Goal: Consume media (video, audio): Consume media (video, audio)

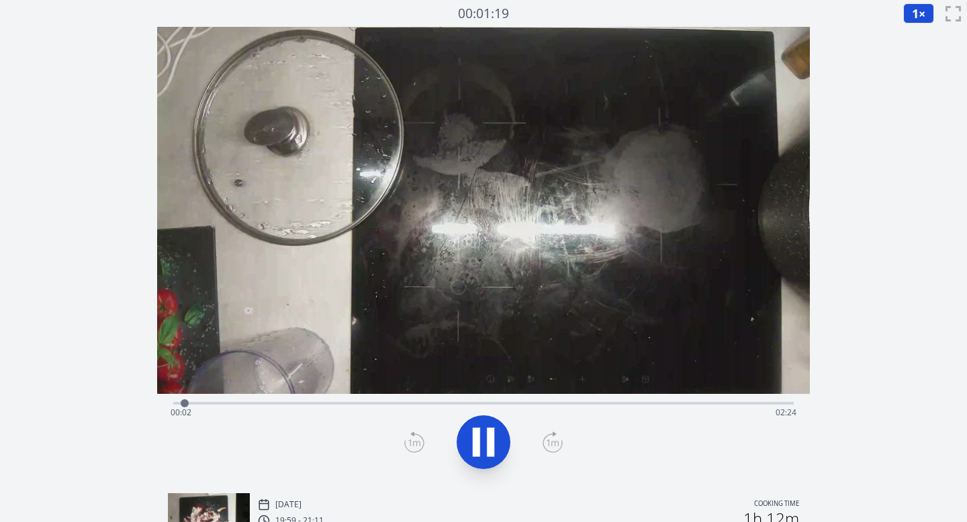
click at [551, 442] on icon at bounding box center [553, 442] width 20 height 21
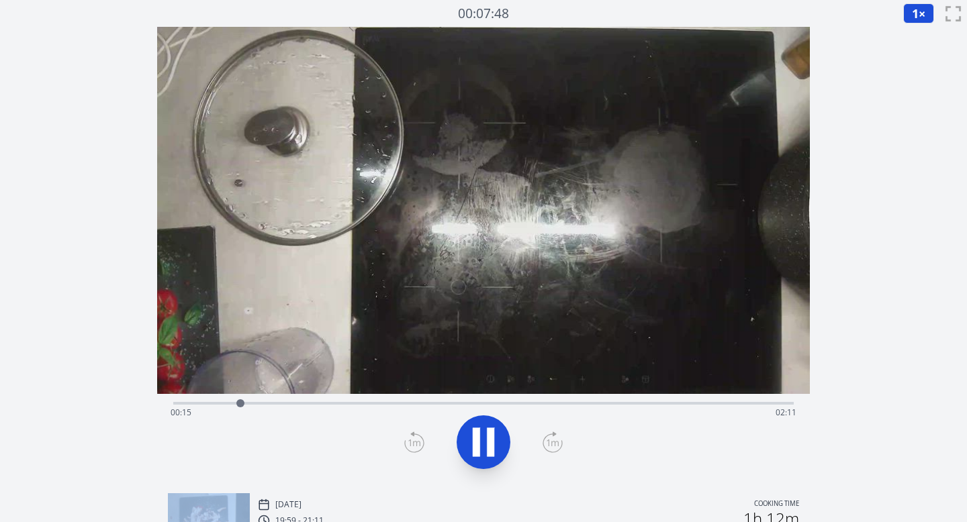
click at [551, 442] on icon at bounding box center [553, 442] width 20 height 21
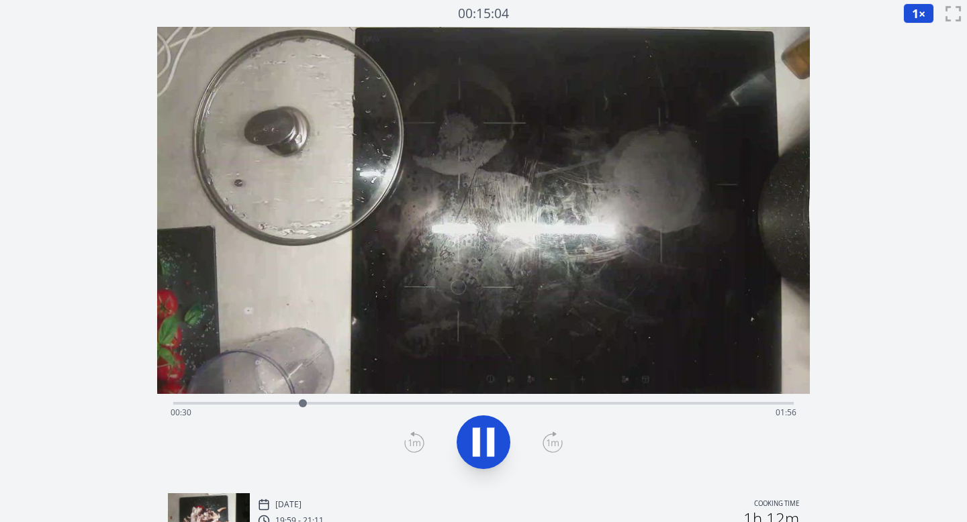
click at [551, 442] on icon at bounding box center [553, 442] width 20 height 21
click at [917, 15] on span "1" at bounding box center [915, 13] width 7 height 16
click at [913, 36] on li "0.25×" at bounding box center [922, 31] width 38 height 21
click at [553, 438] on icon at bounding box center [553, 442] width 20 height 21
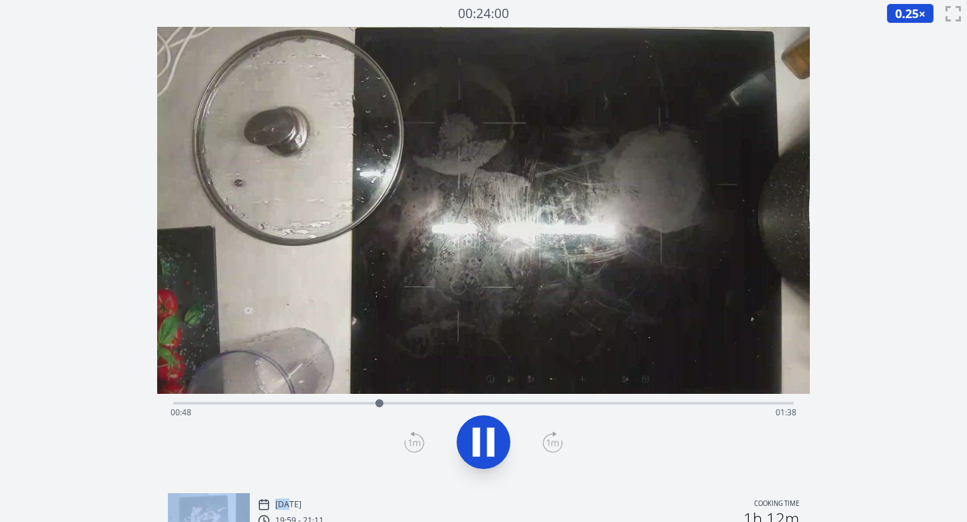
click at [553, 438] on icon at bounding box center [553, 442] width 20 height 21
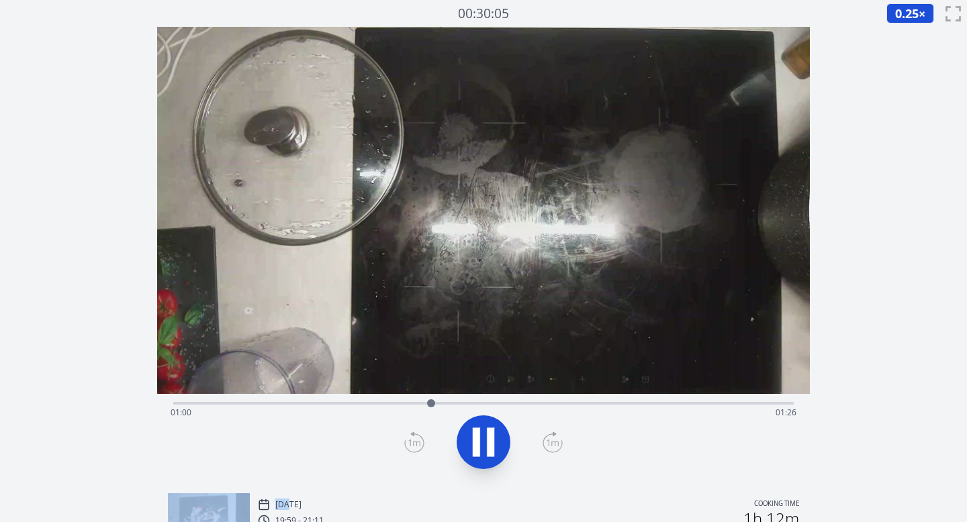
click at [553, 438] on icon at bounding box center [553, 442] width 20 height 21
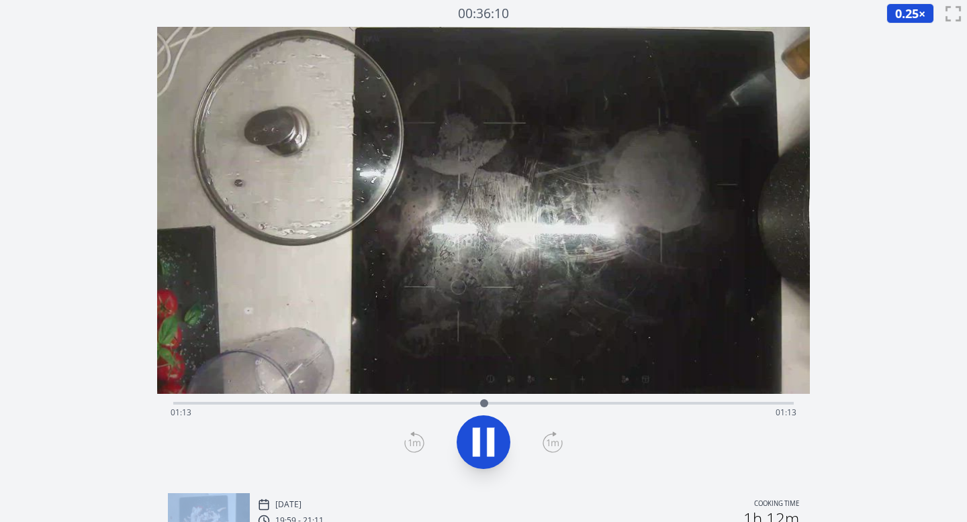
click at [553, 438] on icon at bounding box center [553, 442] width 20 height 21
click at [417, 440] on icon at bounding box center [414, 442] width 20 height 21
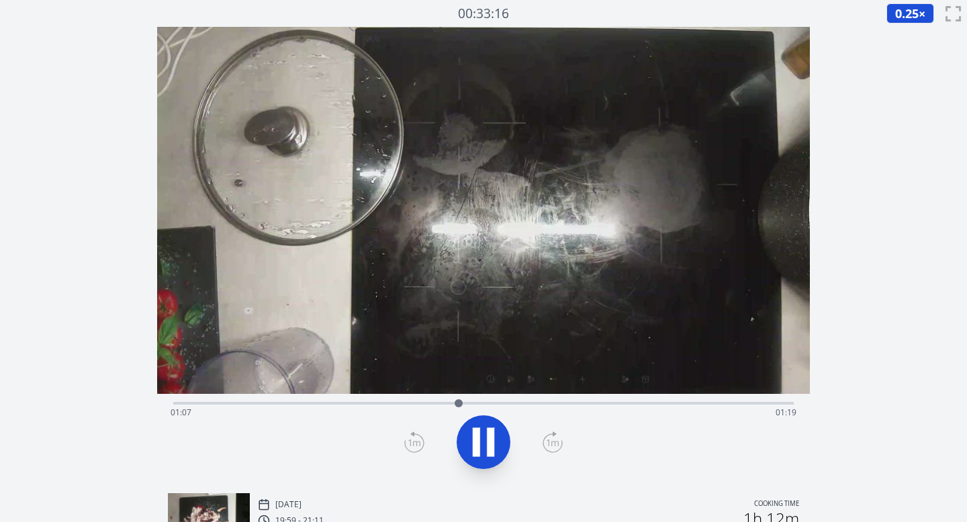
click at [552, 442] on icon at bounding box center [553, 443] width 12 height 7
click at [547, 443] on icon at bounding box center [553, 442] width 20 height 21
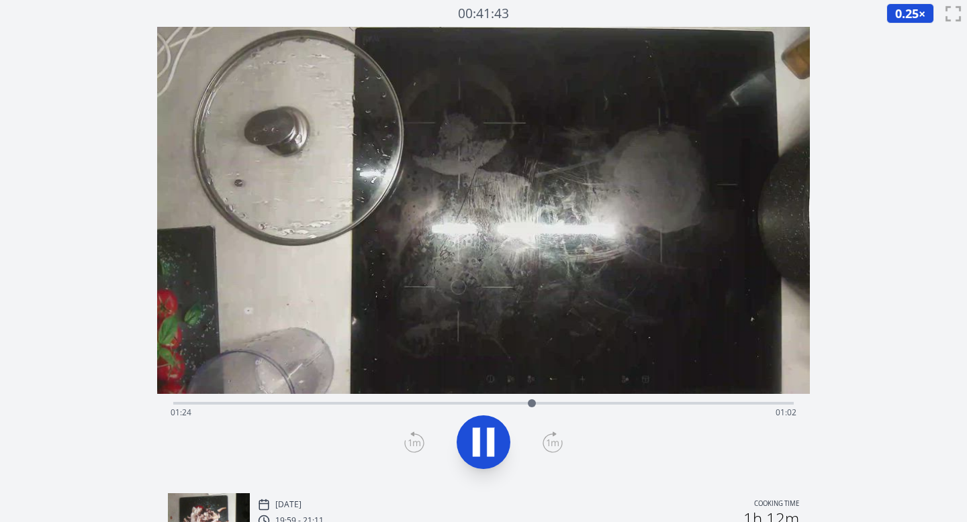
click at [547, 443] on icon at bounding box center [553, 442] width 20 height 21
click at [416, 439] on icon at bounding box center [414, 442] width 20 height 21
click at [556, 445] on icon at bounding box center [553, 442] width 20 height 21
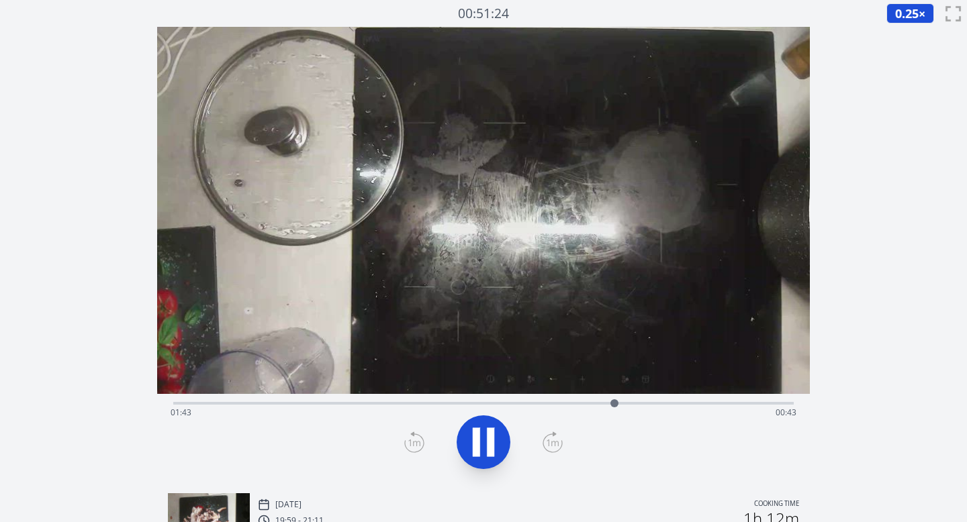
click at [413, 443] on icon at bounding box center [414, 443] width 12 height 7
click at [554, 445] on icon at bounding box center [553, 442] width 20 height 21
click at [396, 403] on div "Time elapsed: 02:04 Time remaining: 00:22" at bounding box center [484, 412] width 627 height 21
click at [361, 404] on div "Time elapsed: 00:52 Time remaining: 01:34" at bounding box center [484, 412] width 627 height 21
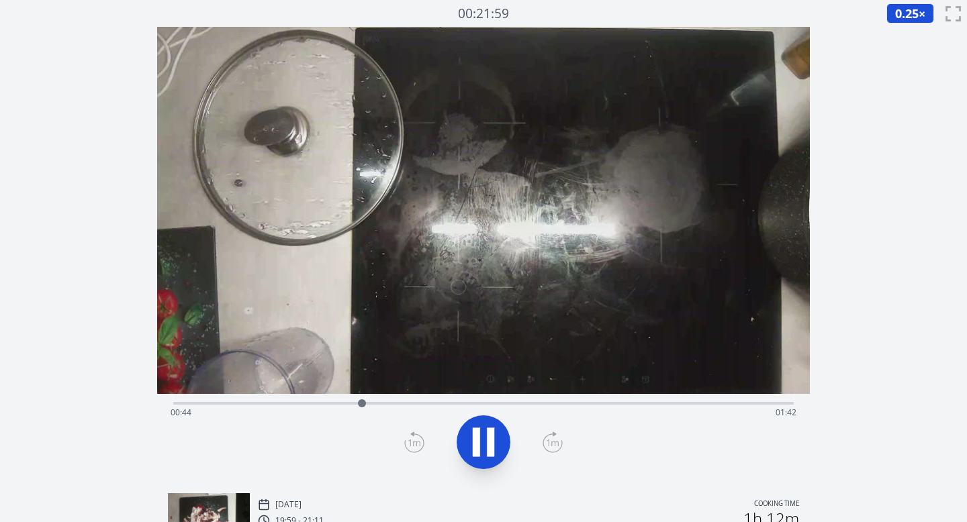
click at [400, 400] on div "Time elapsed: 00:44 Time remaining: 01:42" at bounding box center [483, 402] width 621 height 16
click at [422, 400] on div "Time elapsed: 00:53 Time remaining: 01:33" at bounding box center [483, 402] width 621 height 16
click at [445, 402] on div "Time elapsed: 00:58 Time remaining: 01:28" at bounding box center [483, 402] width 621 height 16
click at [485, 401] on div "Time elapsed: 01:04 Time remaining: 01:22" at bounding box center [483, 402] width 621 height 16
click at [504, 401] on div "Time elapsed: 01:13 Time remaining: 01:13" at bounding box center [483, 402] width 621 height 16
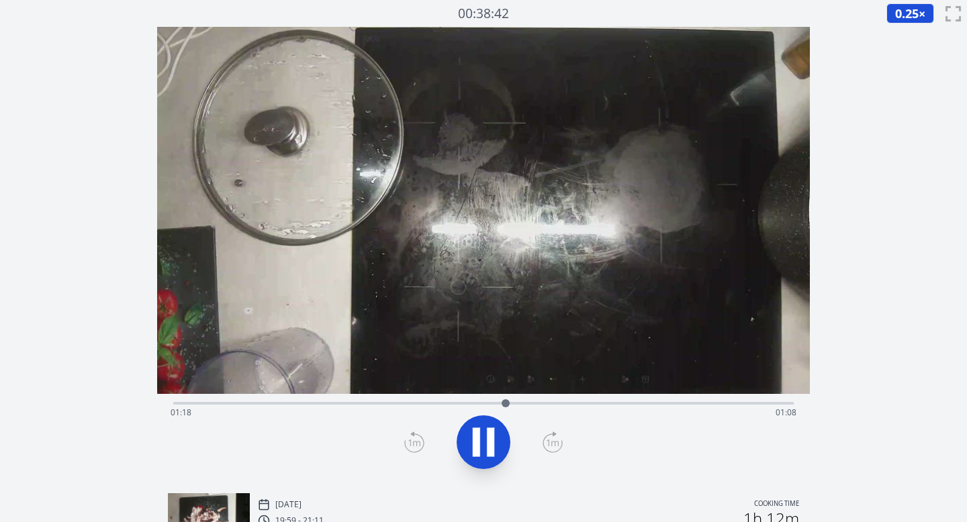
click at [522, 404] on div "Time elapsed: 01:18 Time remaining: 01:08" at bounding box center [484, 412] width 627 height 21
click at [540, 405] on div "Time elapsed: 01:22 Time remaining: 01:04" at bounding box center [484, 412] width 627 height 21
click at [552, 443] on icon at bounding box center [553, 443] width 12 height 7
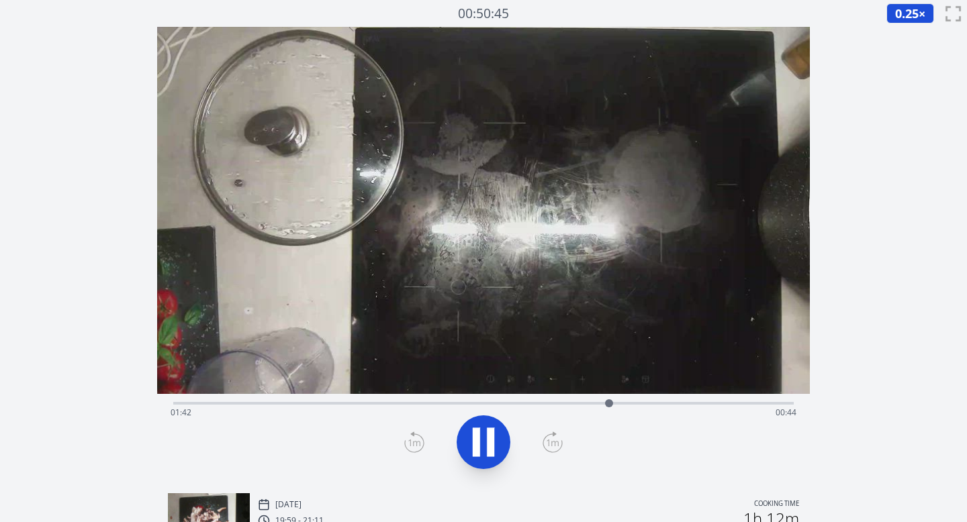
click at [552, 443] on icon at bounding box center [553, 443] width 12 height 7
click at [411, 446] on icon at bounding box center [414, 442] width 20 height 21
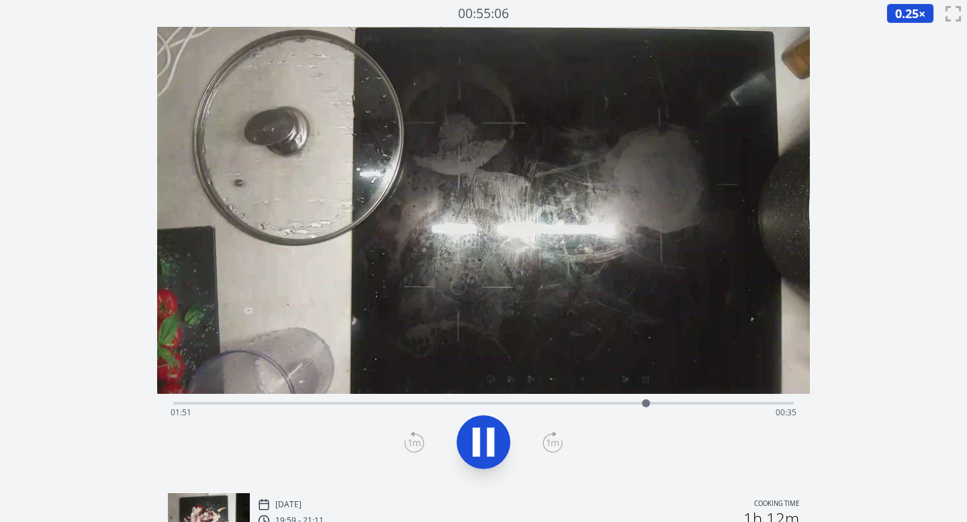
click at [490, 437] on icon at bounding box center [490, 442] width 7 height 29
click at [494, 406] on div "Time elapsed: 01:51 Time remaining: 00:35" at bounding box center [484, 412] width 627 height 21
click at [536, 400] on div "Time elapsed: 01:15 Time remaining: 01:11" at bounding box center [483, 402] width 621 height 16
click at [551, 443] on icon at bounding box center [553, 443] width 12 height 7
click at [486, 453] on icon at bounding box center [484, 443] width 38 height 38
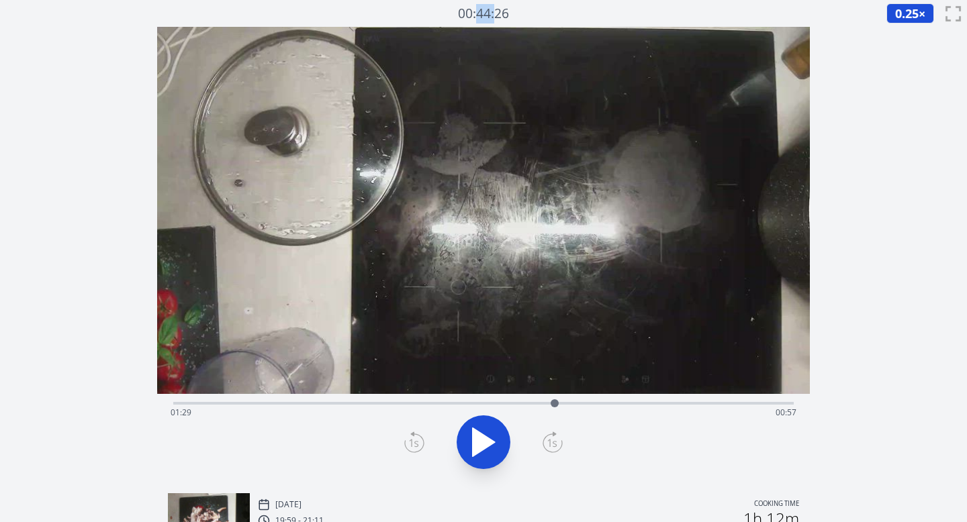
drag, startPoint x: 480, startPoint y: 17, endPoint x: 495, endPoint y: 16, distance: 15.5
click at [495, 16] on link "00:44:26" at bounding box center [483, 13] width 51 height 19
click at [487, 439] on icon at bounding box center [484, 442] width 22 height 28
click at [416, 443] on icon at bounding box center [414, 443] width 12 height 7
click at [488, 441] on icon at bounding box center [490, 442] width 7 height 29
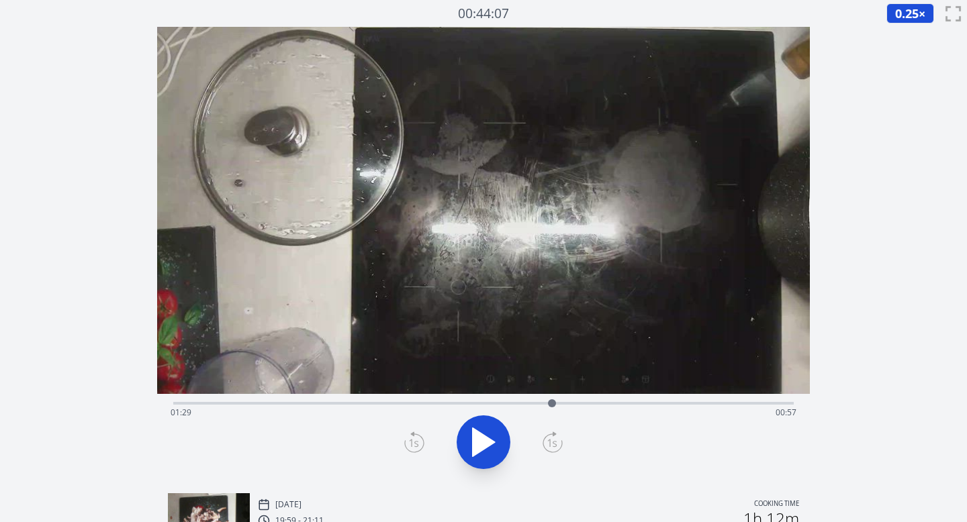
click at [398, 455] on div at bounding box center [483, 442] width 637 height 64
click at [410, 443] on icon at bounding box center [414, 442] width 20 height 21
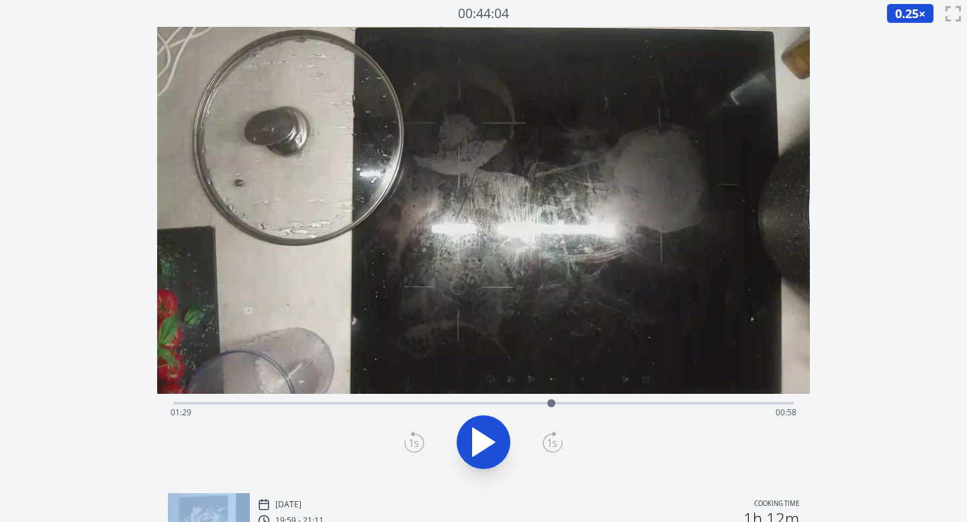
click at [410, 443] on icon at bounding box center [414, 442] width 20 height 21
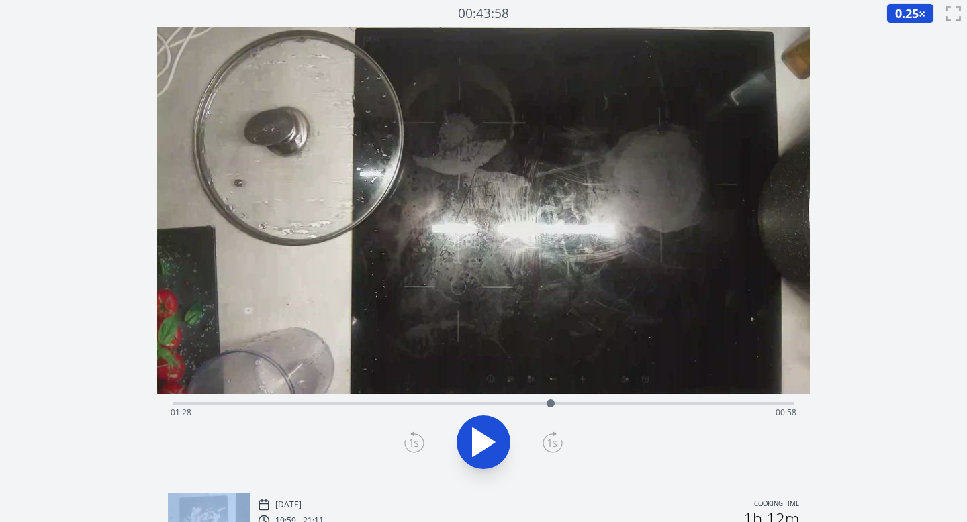
click at [410, 443] on icon at bounding box center [414, 442] width 20 height 21
click at [552, 440] on icon at bounding box center [553, 442] width 20 height 21
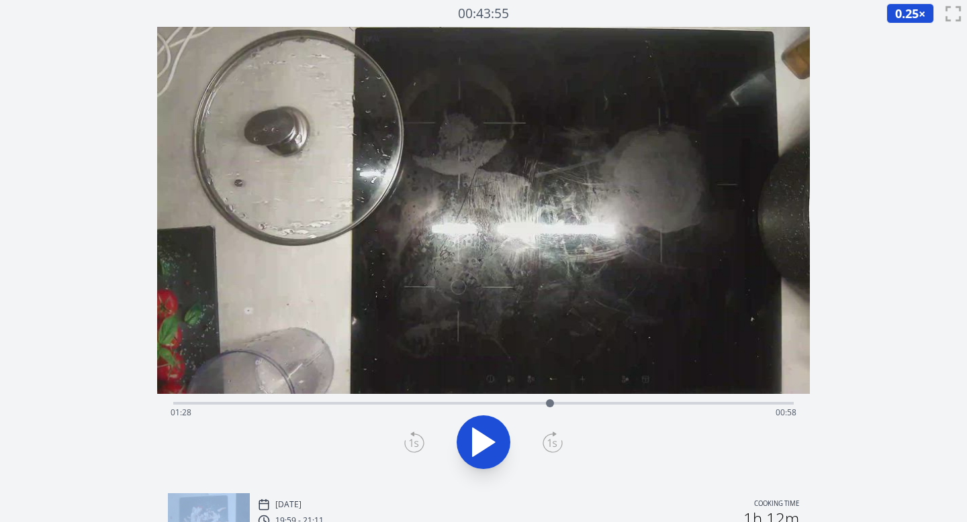
click at [552, 440] on icon at bounding box center [553, 442] width 20 height 21
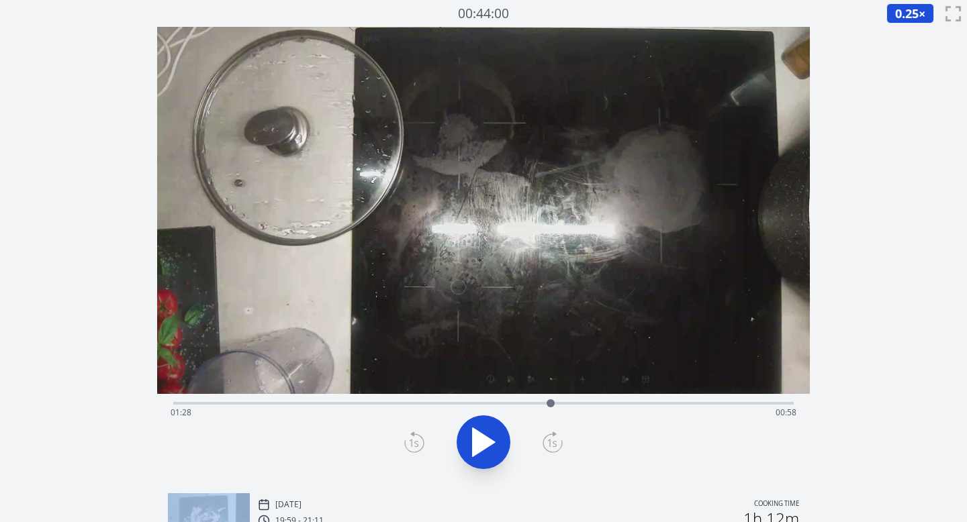
click at [551, 441] on icon at bounding box center [553, 442] width 20 height 21
click at [489, 430] on icon at bounding box center [484, 443] width 38 height 38
click at [555, 439] on icon at bounding box center [553, 442] width 20 height 21
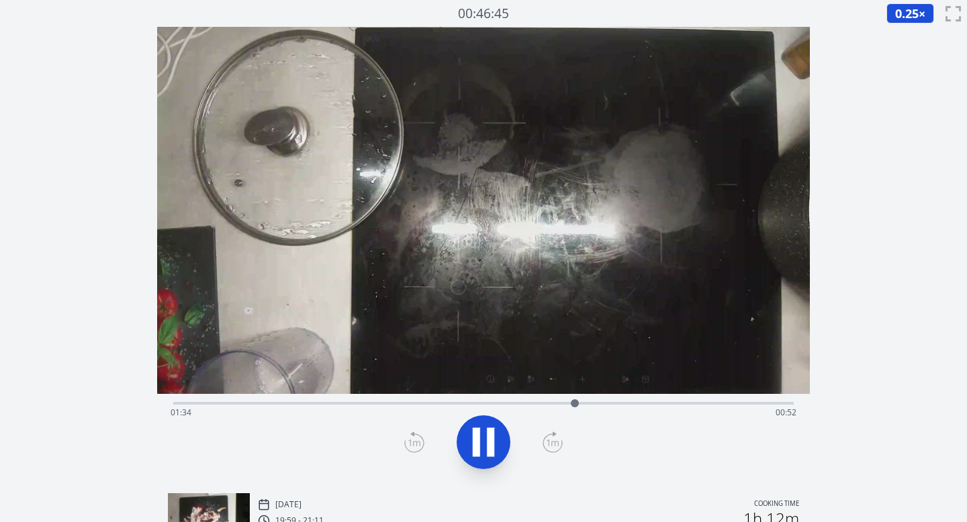
click at [555, 439] on icon at bounding box center [553, 442] width 20 height 21
click at [485, 447] on icon at bounding box center [484, 443] width 38 height 38
click at [404, 439] on icon at bounding box center [414, 442] width 20 height 21
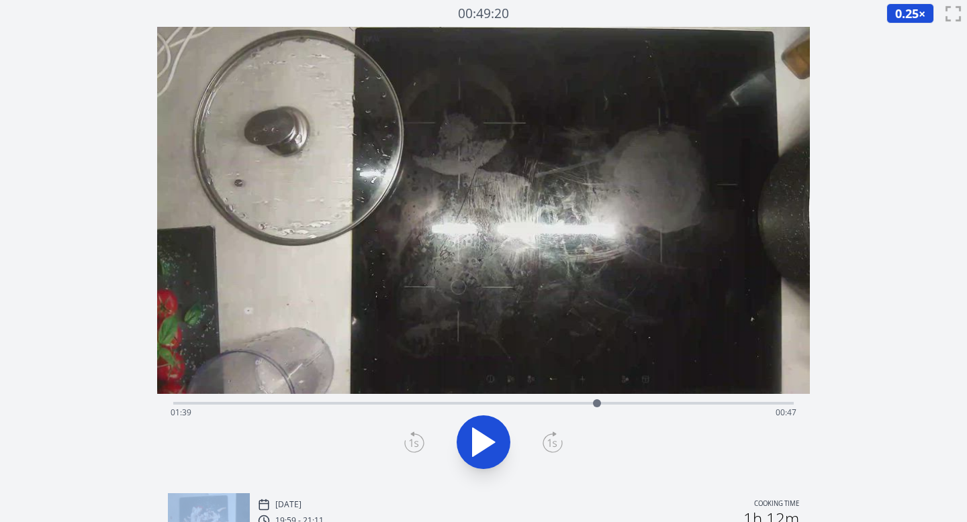
click at [404, 439] on icon at bounding box center [414, 442] width 20 height 21
click at [410, 440] on icon at bounding box center [414, 444] width 9 height 8
click at [483, 445] on icon at bounding box center [484, 442] width 22 height 28
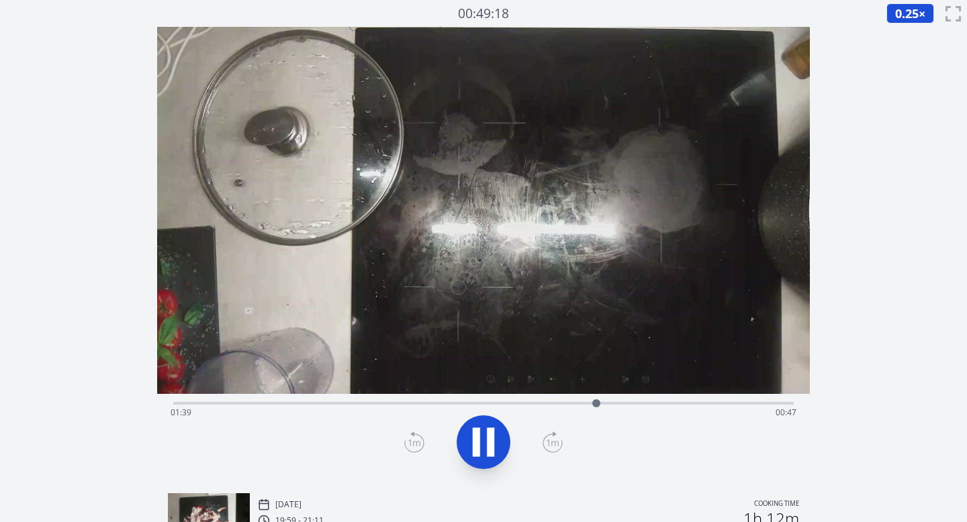
click at [412, 442] on icon at bounding box center [414, 442] width 20 height 21
click at [486, 445] on icon at bounding box center [484, 443] width 38 height 38
click at [482, 443] on icon at bounding box center [484, 442] width 22 height 28
click at [488, 440] on icon at bounding box center [490, 442] width 7 height 29
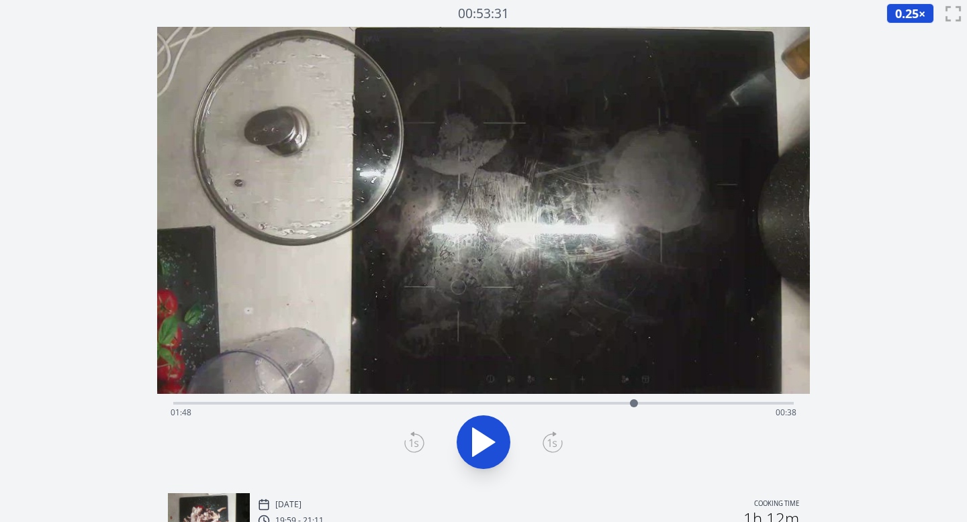
drag, startPoint x: 588, startPoint y: 404, endPoint x: 635, endPoint y: 404, distance: 47.0
click at [635, 404] on div at bounding box center [634, 404] width 8 height 8
drag, startPoint x: 635, startPoint y: 404, endPoint x: 673, endPoint y: 416, distance: 39.5
click at [673, 405] on div "Time elapsed: 01:57 Time remaining: 00:29" at bounding box center [483, 403] width 621 height 3
click at [316, 404] on div "Time elapsed: 01:58 Time remaining: 00:29" at bounding box center [484, 412] width 627 height 21
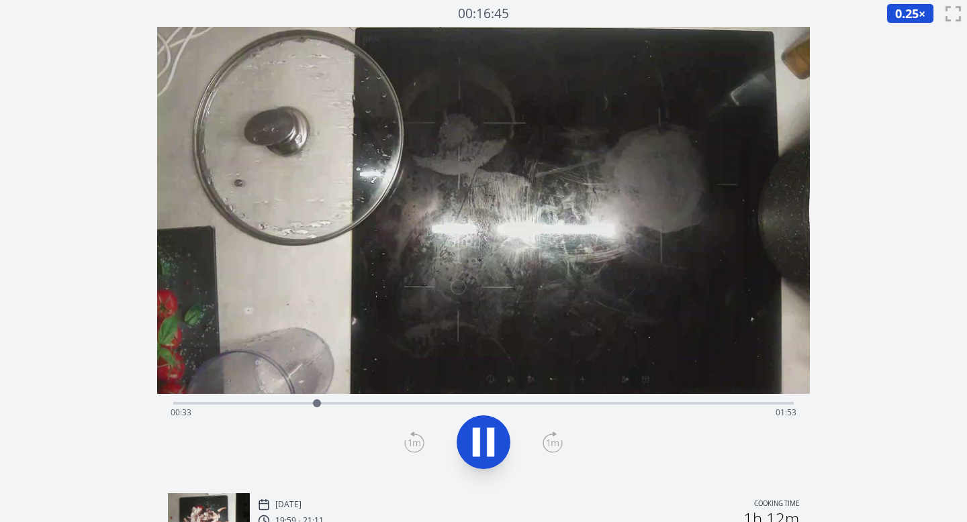
click at [343, 404] on div "Time elapsed: 00:33 Time remaining: 01:53" at bounding box center [484, 412] width 627 height 21
click at [369, 404] on div "Time elapsed: 00:40 Time remaining: 01:46" at bounding box center [484, 412] width 627 height 21
click at [385, 405] on div "Time elapsed: 00:46 Time remaining: 01:40" at bounding box center [484, 412] width 627 height 21
